Goal: Check status

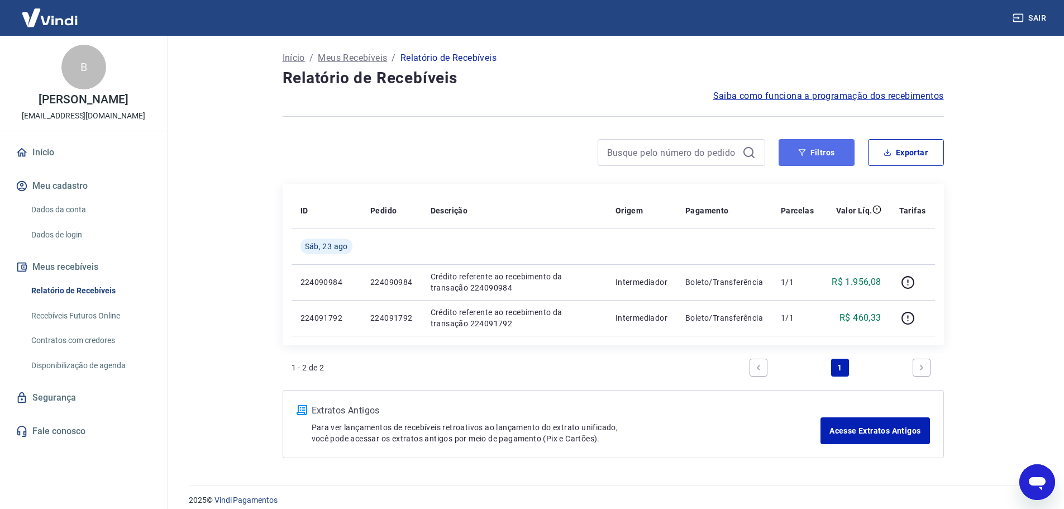
click at [821, 154] on button "Filtros" at bounding box center [816, 152] width 76 height 27
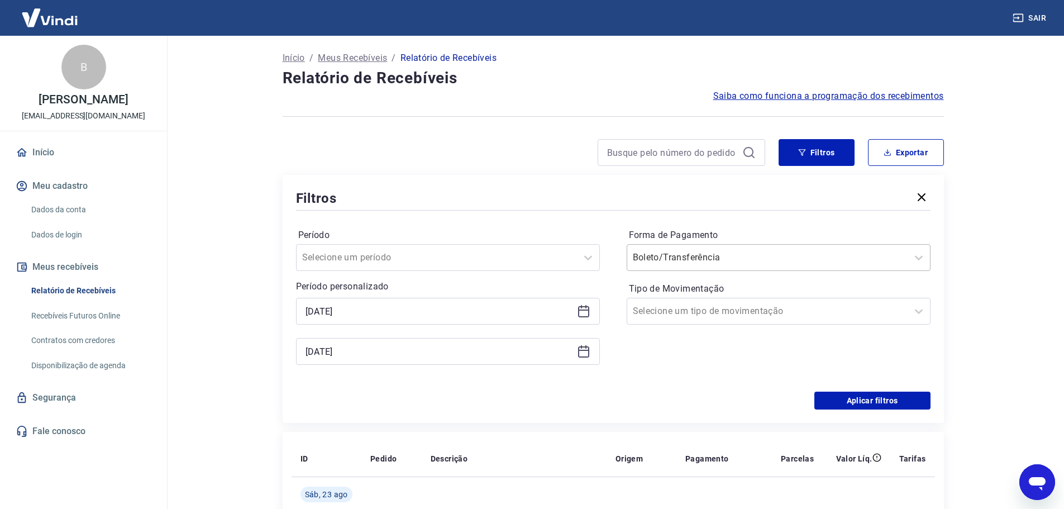
click at [716, 263] on input "Forma de Pagamento" at bounding box center [689, 257] width 113 height 13
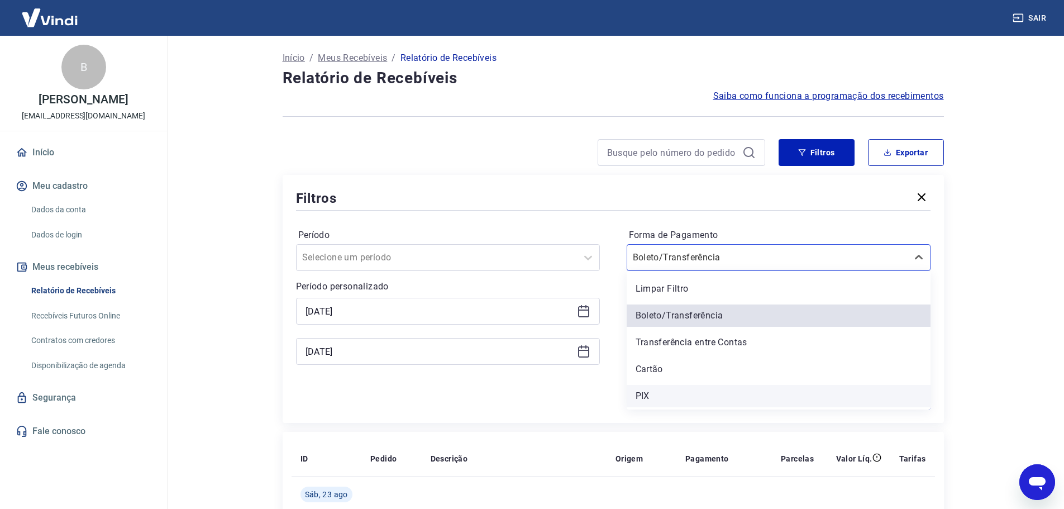
click at [648, 397] on div "PIX" at bounding box center [779, 396] width 304 height 22
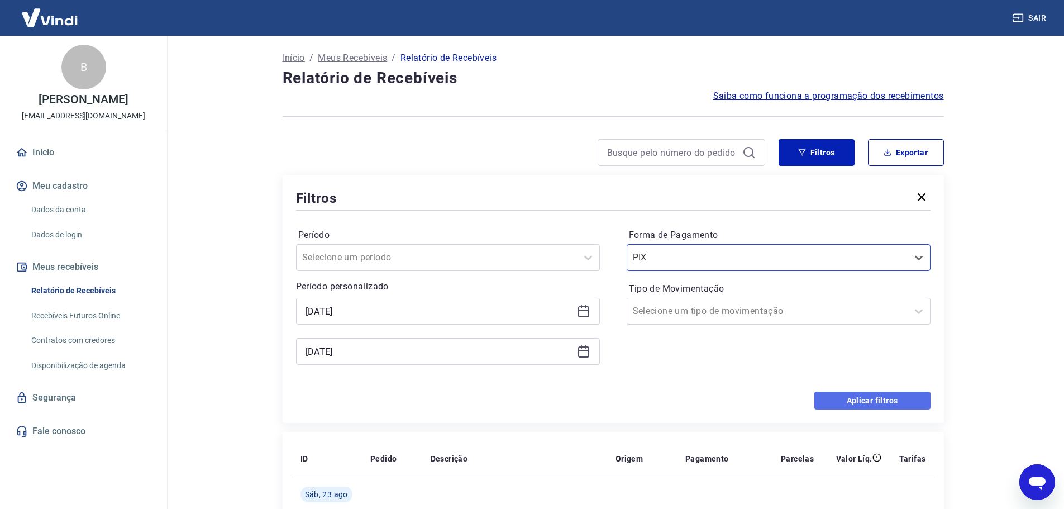
click at [836, 398] on button "Aplicar filtros" at bounding box center [872, 400] width 116 height 18
